Goal: Information Seeking & Learning: Learn about a topic

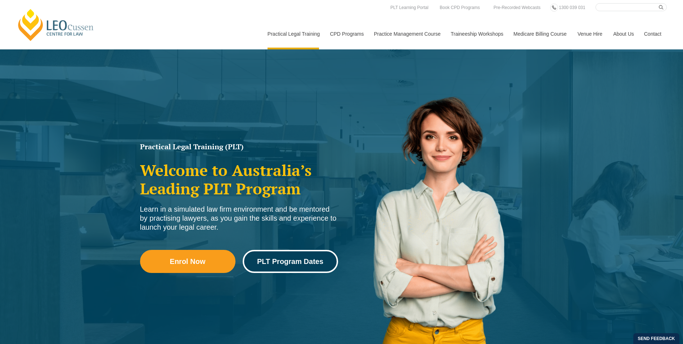
click at [284, 260] on span "PLT Program Dates" at bounding box center [290, 261] width 66 height 7
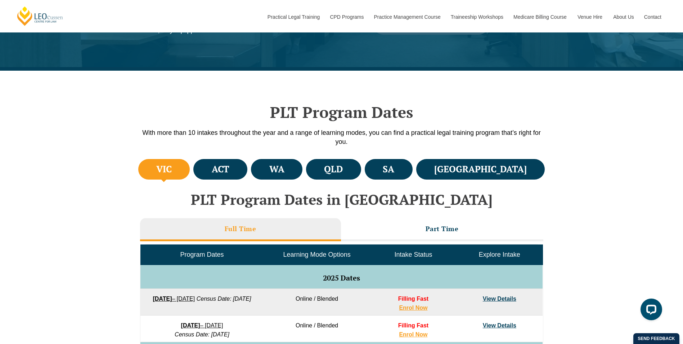
click at [172, 168] on h4 "VIC" at bounding box center [163, 169] width 15 height 12
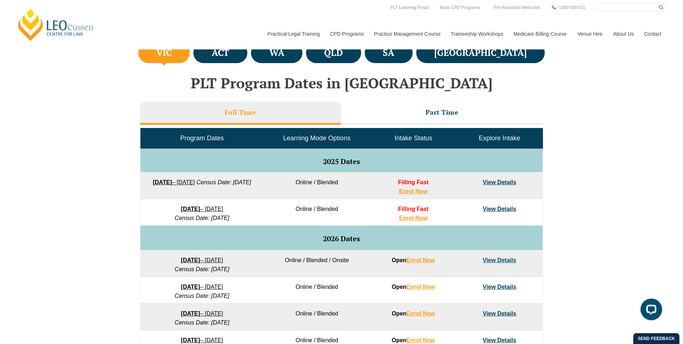
scroll to position [252, 0]
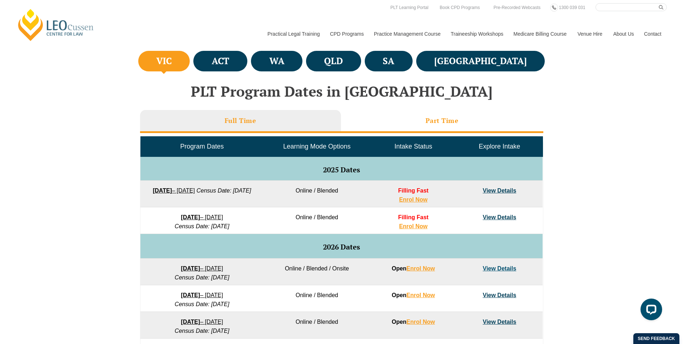
click at [439, 121] on h3 "Part Time" at bounding box center [442, 120] width 33 height 8
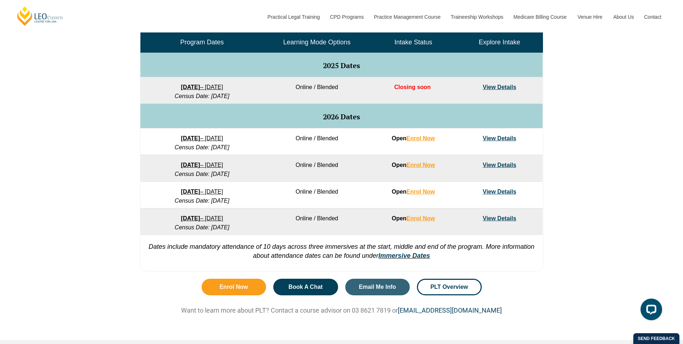
scroll to position [360, 0]
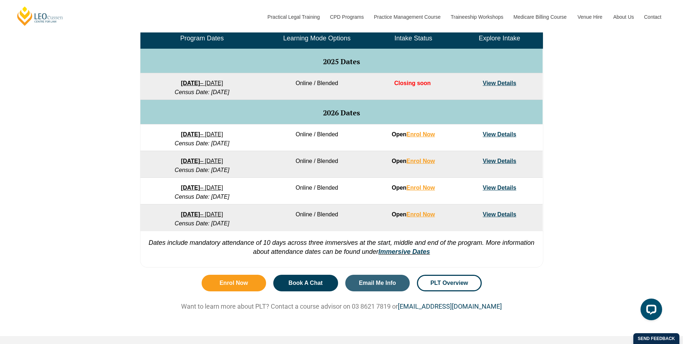
click at [502, 160] on link "View Details" at bounding box center [500, 161] width 34 height 6
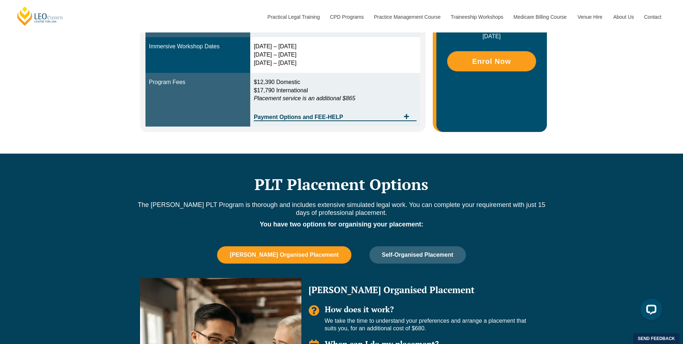
scroll to position [324, 0]
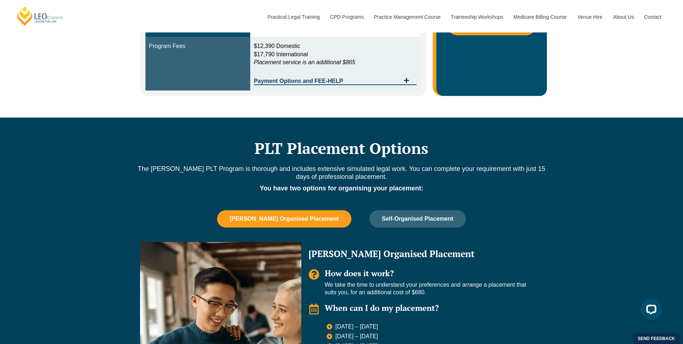
click at [291, 216] on span "Leo Cussen Organised Placement" at bounding box center [284, 218] width 109 height 6
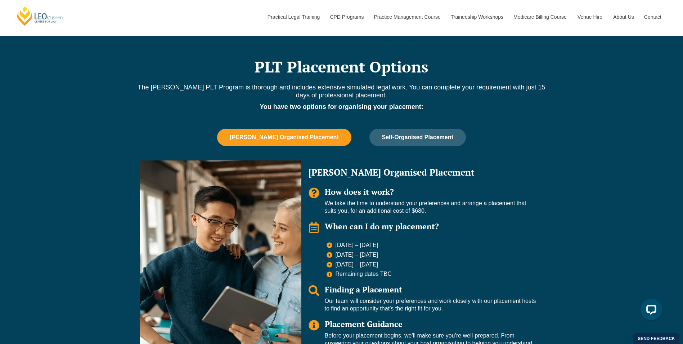
scroll to position [360, 0]
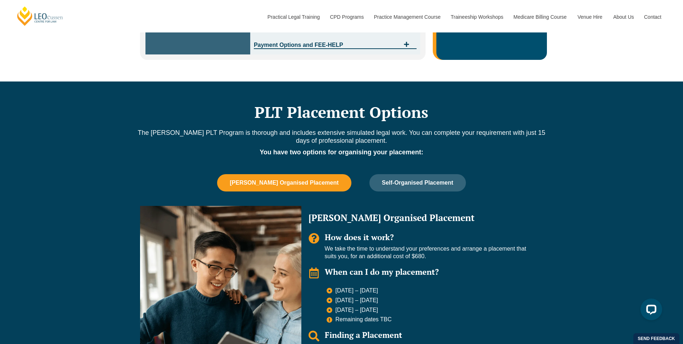
click at [289, 182] on span "Leo Cussen Organised Placement" at bounding box center [284, 182] width 109 height 6
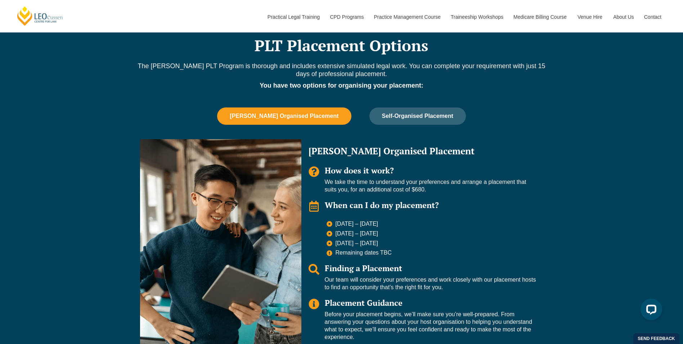
scroll to position [432, 0]
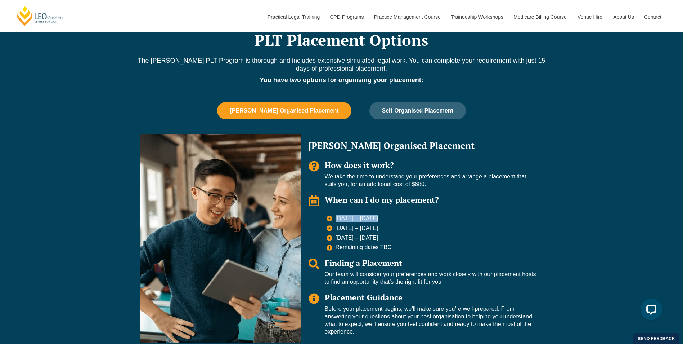
drag, startPoint x: 336, startPoint y: 218, endPoint x: 378, endPoint y: 218, distance: 41.8
click at [378, 218] on li "9 – 27 Nov 2026" at bounding box center [432, 219] width 210 height 9
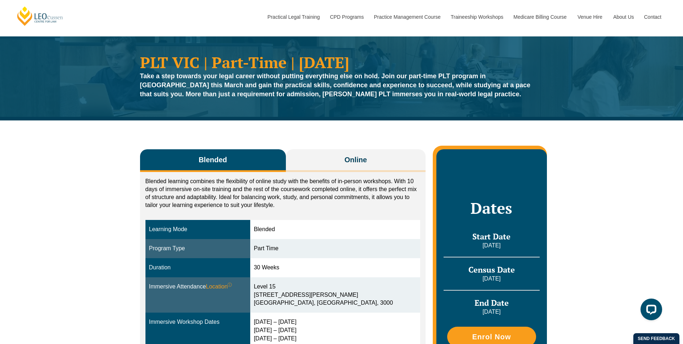
scroll to position [0, 0]
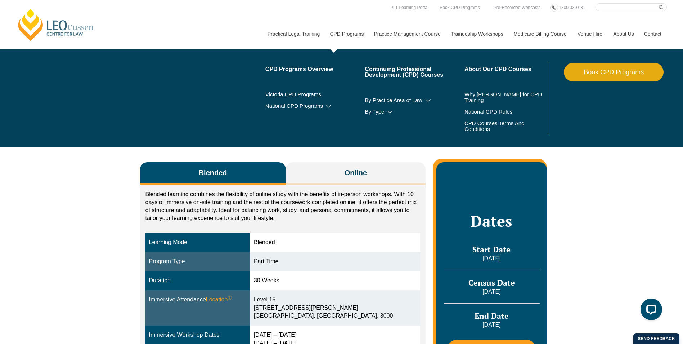
click at [347, 33] on link "CPD Programs" at bounding box center [347, 33] width 44 height 31
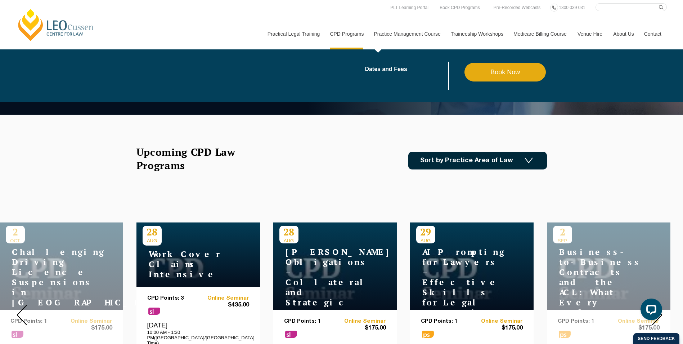
click at [403, 34] on link "Practice Management Course" at bounding box center [407, 33] width 77 height 31
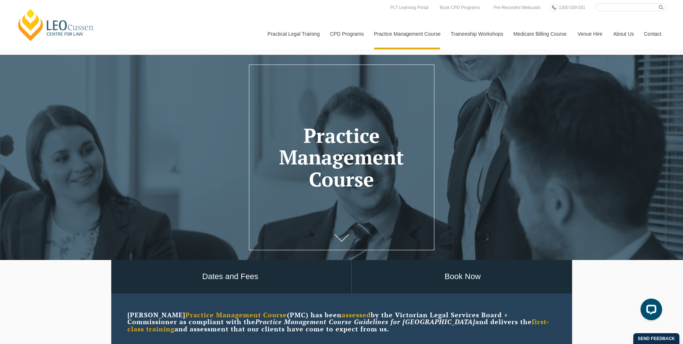
click at [550, 34] on link "Medicare Billing Course" at bounding box center [540, 33] width 64 height 31
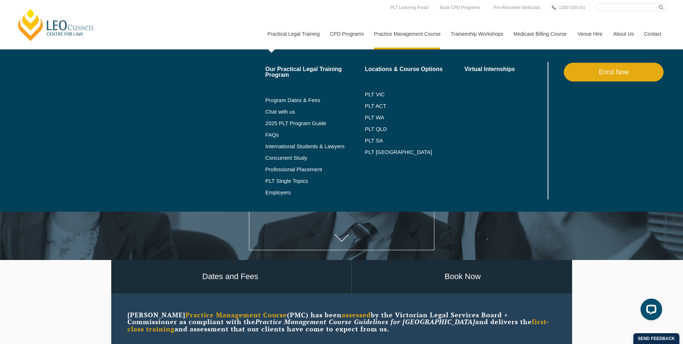
click at [297, 34] on link "Practical Legal Training" at bounding box center [293, 33] width 63 height 31
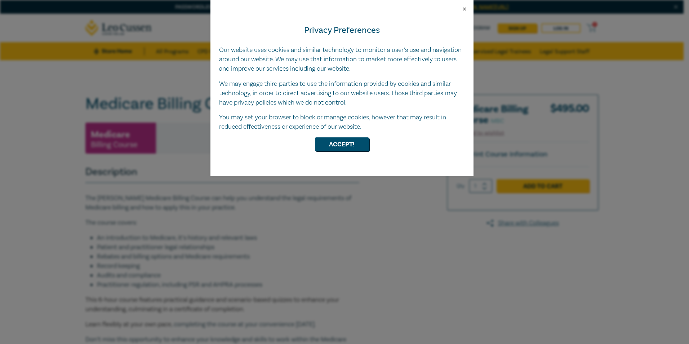
click at [466, 9] on button "Close" at bounding box center [464, 9] width 6 height 6
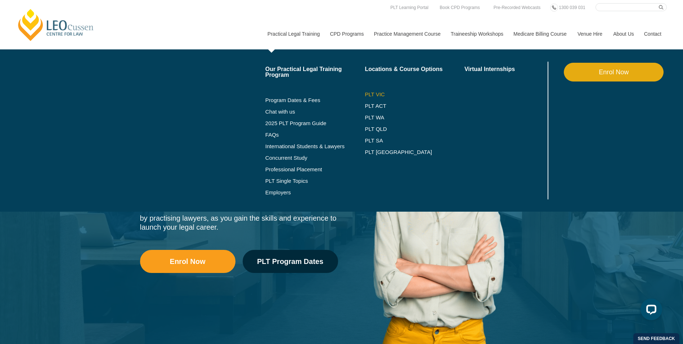
click at [381, 93] on link "PLT VIC" at bounding box center [415, 94] width 100 height 6
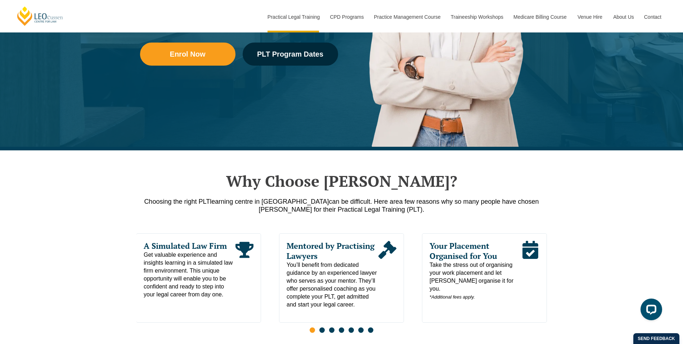
scroll to position [252, 0]
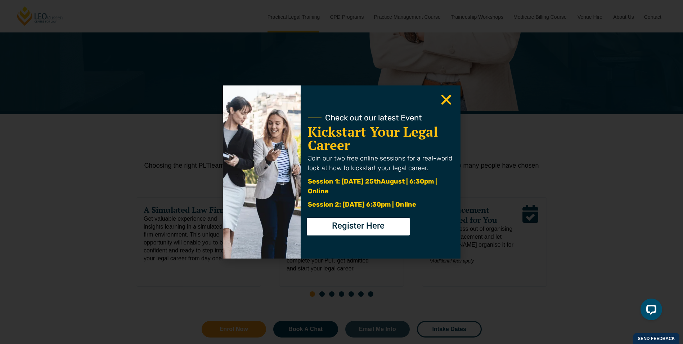
click at [449, 100] on icon "Close" at bounding box center [446, 100] width 14 height 14
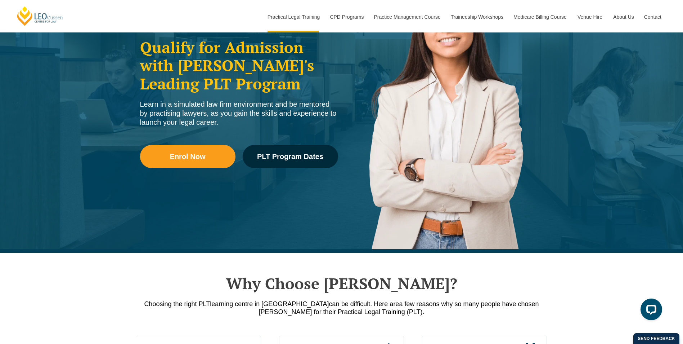
scroll to position [0, 0]
